Goal: Navigation & Orientation: Find specific page/section

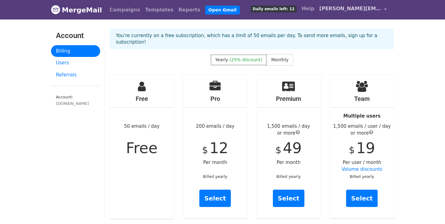
click at [385, 11] on link "[PERSON_NAME][EMAIL_ADDRESS][DOMAIN_NAME]" at bounding box center [353, 9] width 72 height 15
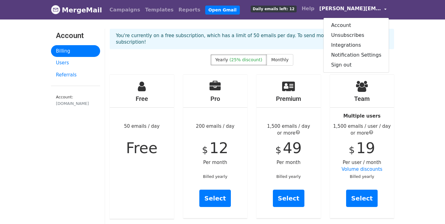
click at [218, 166] on div "Pro 200 emails / day $ 12 Per month Billed yearly Select" at bounding box center [215, 145] width 64 height 143
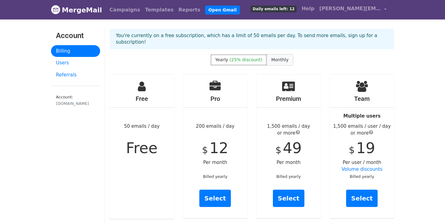
click at [280, 54] on label "Monthly" at bounding box center [280, 59] width 27 height 11
click at [207, 152] on div "Pro 200 emails / day $ 16 Per month Billed monthly Select" at bounding box center [215, 145] width 64 height 143
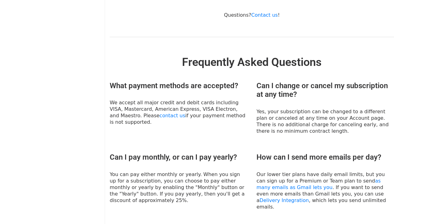
scroll to position [221, 0]
click at [250, 172] on div "Can I pay monthly, or can I pay yearly? You can pay either monthly or yearly. W…" at bounding box center [178, 180] width 147 height 57
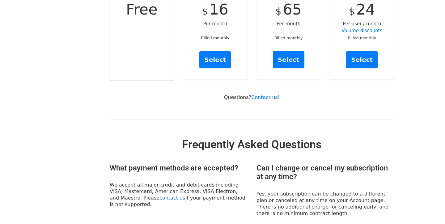
scroll to position [0, 0]
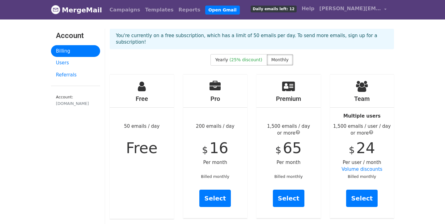
click at [268, 10] on span "Daily emails left: 12" at bounding box center [274, 9] width 46 height 7
click at [280, 9] on span "Daily emails left: 12" at bounding box center [274, 9] width 46 height 7
click at [250, 16] on div "Campaigns Templates Reports Open Gmail Daily emails left: 12 Help anubhav.a@amb…" at bounding box center [246, 9] width 285 height 15
click at [176, 11] on link "Reports" at bounding box center [189, 10] width 27 height 12
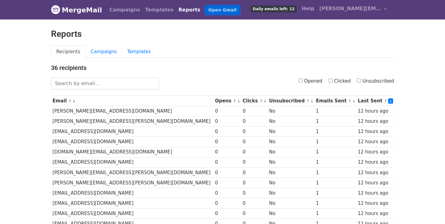
click at [205, 14] on link "Open Gmail" at bounding box center [222, 10] width 34 height 9
